Goal: Task Accomplishment & Management: Use online tool/utility

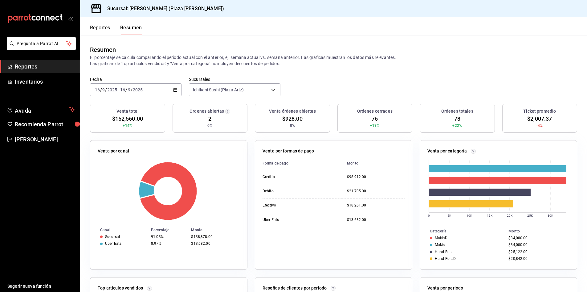
click at [50, 62] on span "Reportes" at bounding box center [45, 66] width 60 height 8
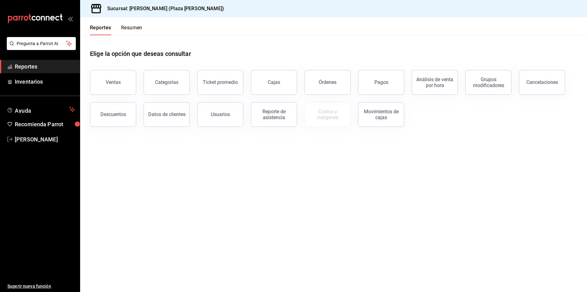
click at [134, 26] on button "Resumen" at bounding box center [131, 30] width 21 height 10
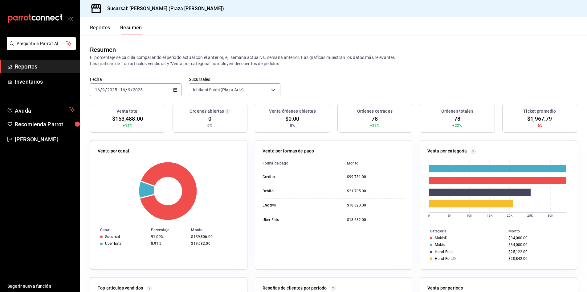
click at [60, 63] on span "Reportes" at bounding box center [45, 66] width 60 height 8
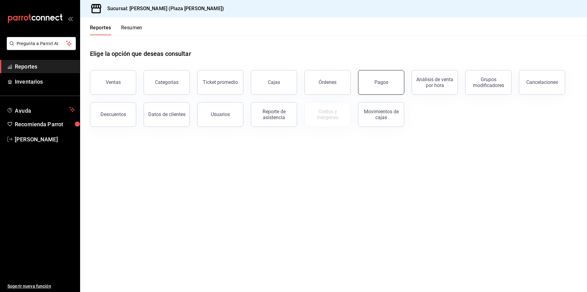
click at [383, 83] on div "Pagos" at bounding box center [381, 82] width 14 height 6
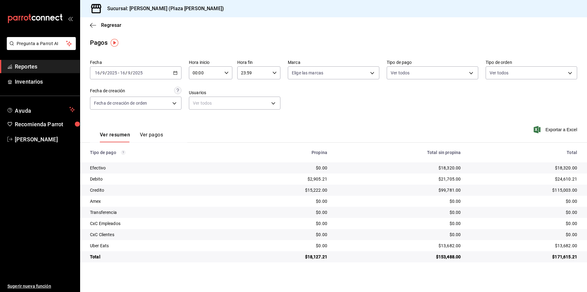
click at [37, 70] on span "Reportes" at bounding box center [45, 66] width 60 height 8
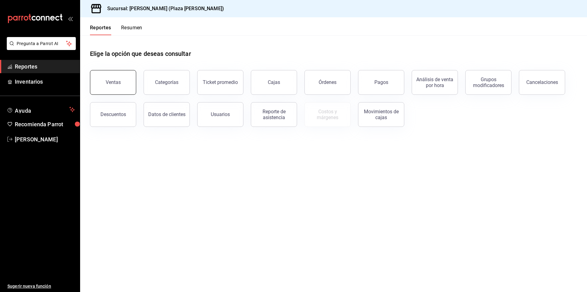
click at [129, 89] on button "Ventas" at bounding box center [113, 82] width 46 height 25
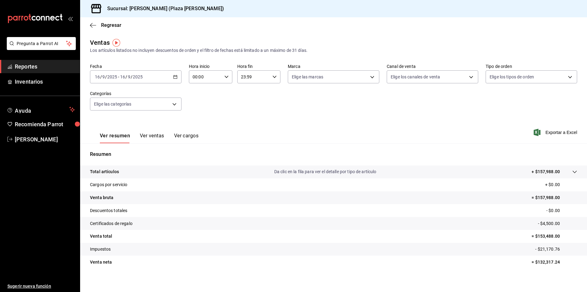
click at [159, 134] on button "Ver ventas" at bounding box center [152, 138] width 24 height 10
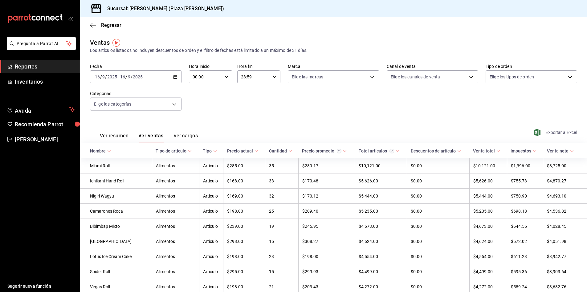
click at [546, 133] on span "Exportar a Excel" at bounding box center [556, 132] width 42 height 7
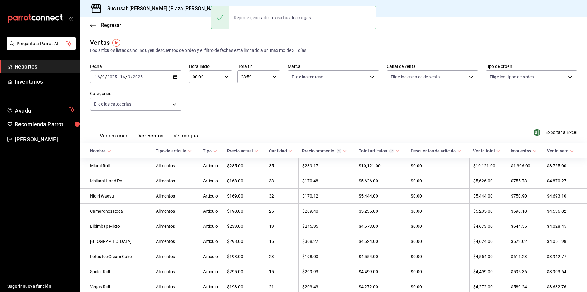
click at [410, 31] on div "Regresar" at bounding box center [333, 25] width 507 height 16
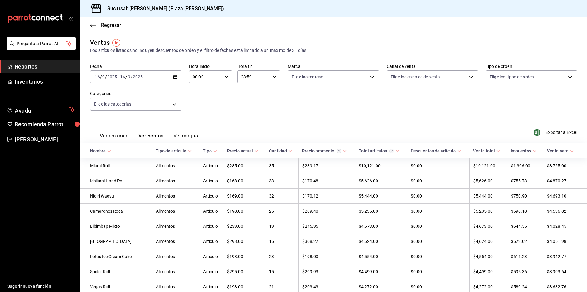
click at [39, 62] on link "Reportes" at bounding box center [40, 66] width 80 height 13
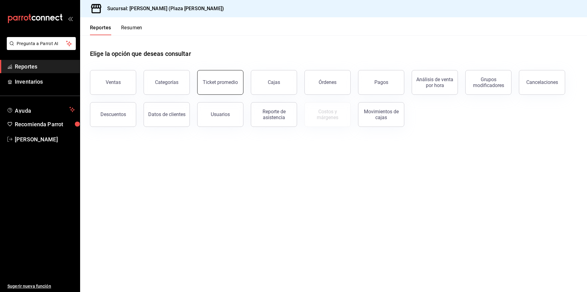
click at [214, 84] on div "Ticket promedio" at bounding box center [220, 82] width 35 height 6
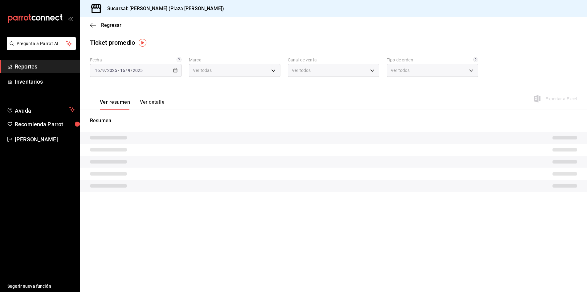
type input "abc0a998-24f3-49b9-87eb-b6f27766d4d5"
type input "PARROT,UBER_EATS,RAPPI,DIDI_FOOD,ONLINE"
type input "c62a6c8a-5deb-4e34-9cb3-511eee532814,EXTERNAL"
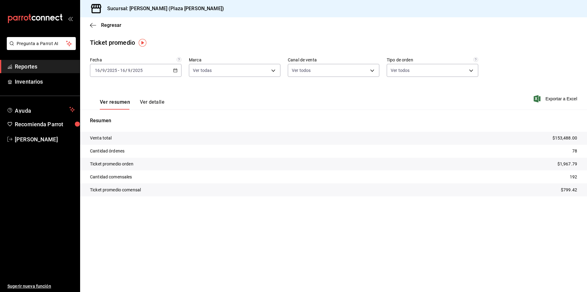
click at [145, 101] on button "Ver detalle" at bounding box center [152, 104] width 24 height 10
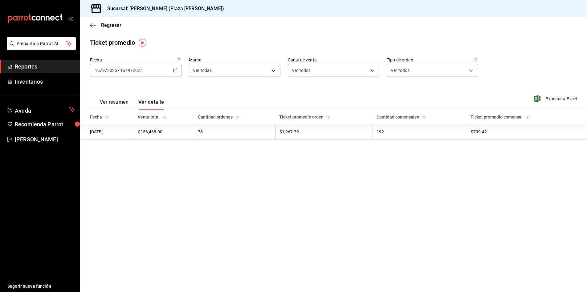
click at [57, 69] on span "Reportes" at bounding box center [45, 66] width 60 height 8
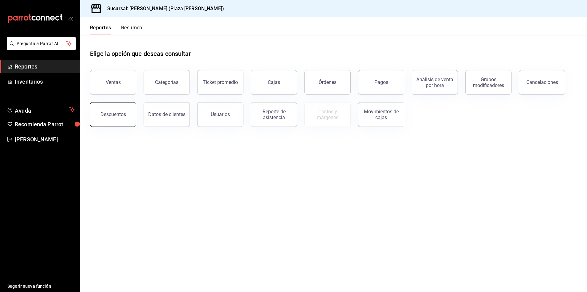
click at [107, 104] on button "Descuentos" at bounding box center [113, 114] width 46 height 25
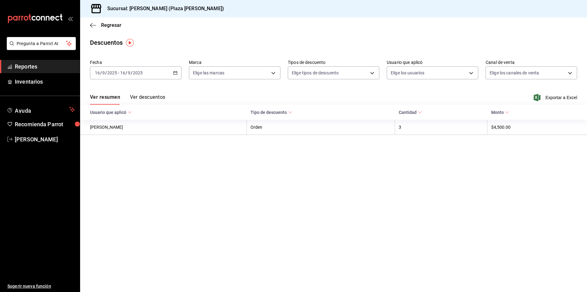
click at [160, 98] on button "Ver descuentos" at bounding box center [147, 99] width 35 height 10
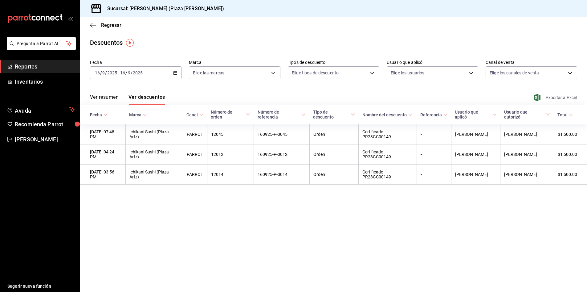
click at [557, 96] on span "Exportar a Excel" at bounding box center [556, 97] width 42 height 7
click at [379, 35] on main "Regresar Descuentos Fecha [DATE] [DATE] - [DATE] [DATE] Marca Elige las marcas …" at bounding box center [333, 154] width 507 height 274
click at [344, 49] on main "Regresar Descuentos Fecha [DATE] [DATE] - [DATE] [DATE] Marca Elige las marcas …" at bounding box center [333, 154] width 507 height 274
